Goal: Task Accomplishment & Management: Use online tool/utility

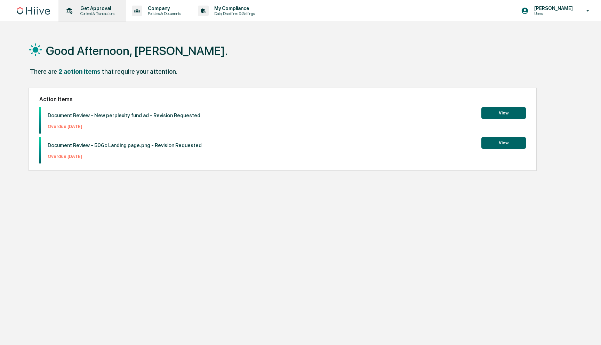
click at [92, 6] on p "Get Approval" at bounding box center [96, 9] width 43 height 6
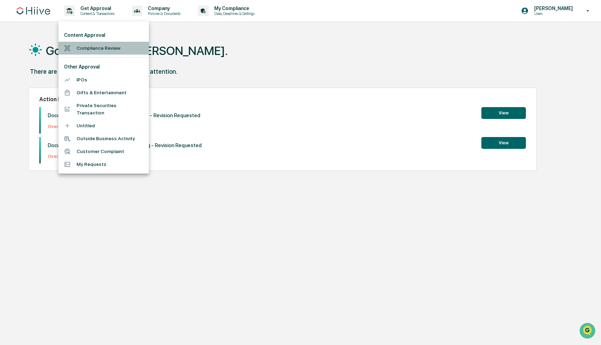
click at [94, 46] on li "Compliance Review" at bounding box center [103, 48] width 91 height 13
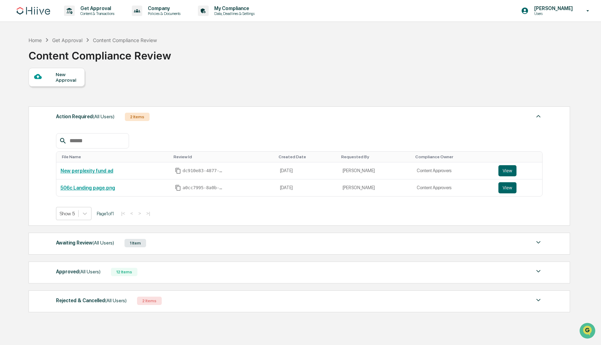
click at [121, 248] on div "Awaiting Review (All Users) 1 Item File Name Review Id Created Date Requested B…" at bounding box center [300, 244] width 542 height 22
click at [296, 246] on div "Awaiting Review (All Users) 1 Item" at bounding box center [299, 243] width 487 height 10
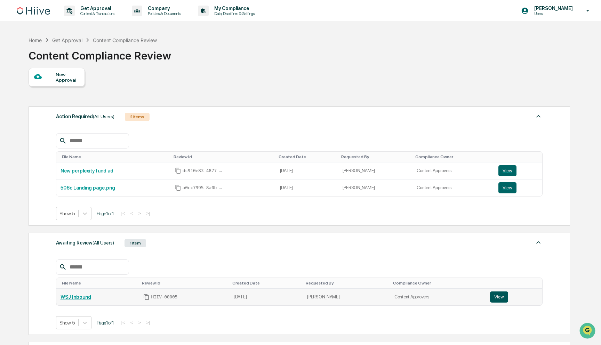
drag, startPoint x: 493, startPoint y: 297, endPoint x: 478, endPoint y: 280, distance: 21.9
click at [493, 297] on button "View" at bounding box center [499, 297] width 18 height 11
